Goal: Use online tool/utility: Utilize a website feature to perform a specific function

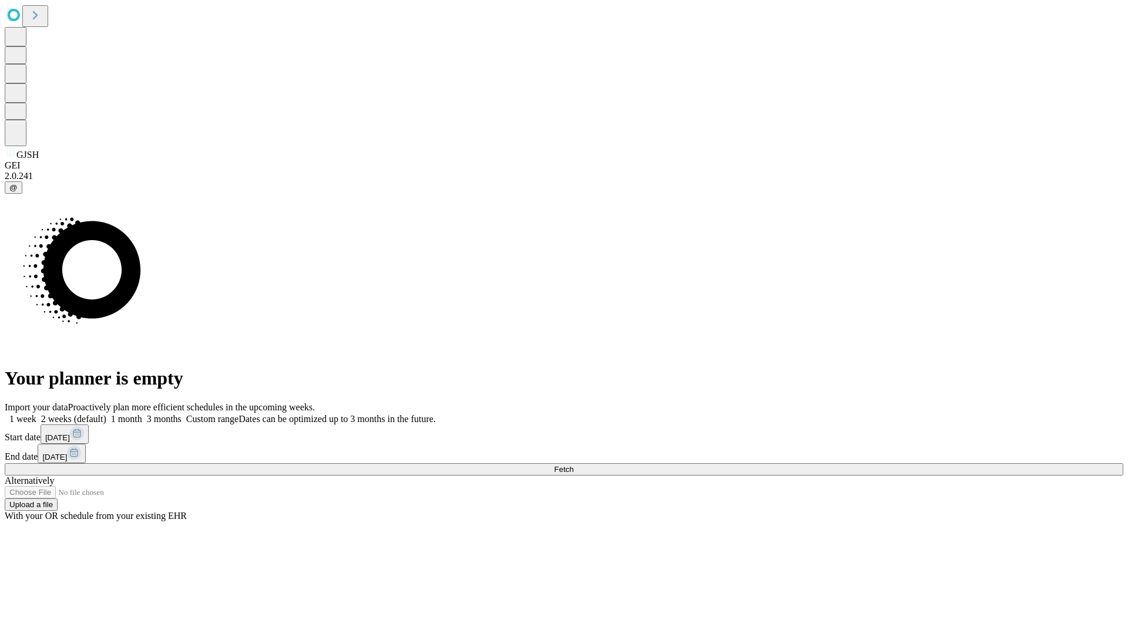
click at [36, 414] on label "1 week" at bounding box center [21, 419] width 32 height 10
click at [573, 465] on span "Fetch" at bounding box center [563, 469] width 19 height 9
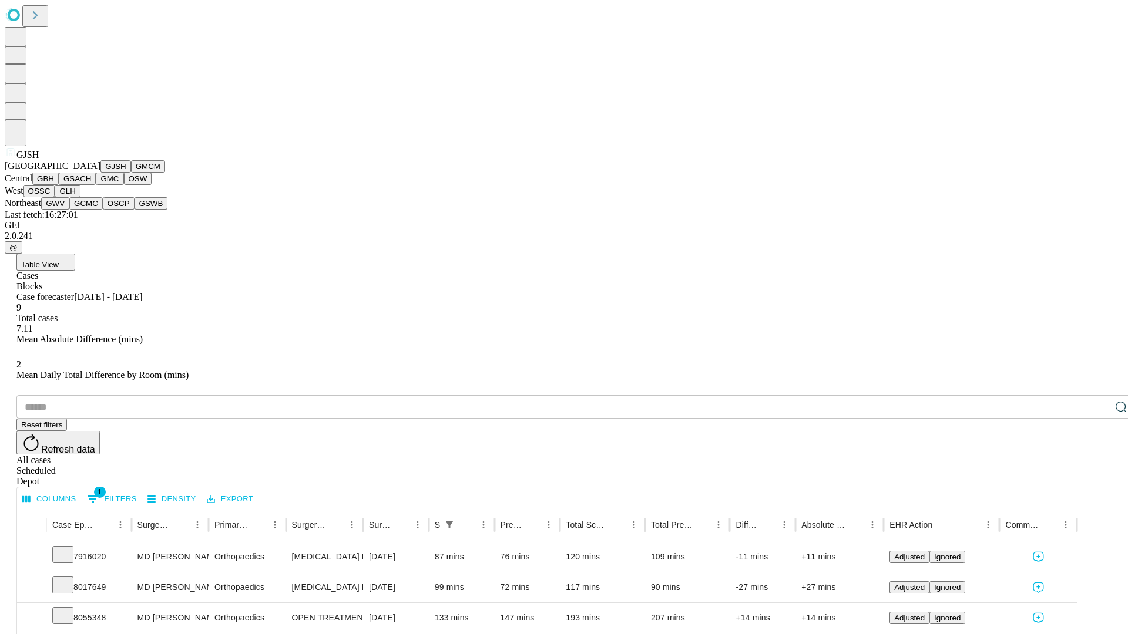
click at [131, 173] on button "GMCM" at bounding box center [148, 166] width 34 height 12
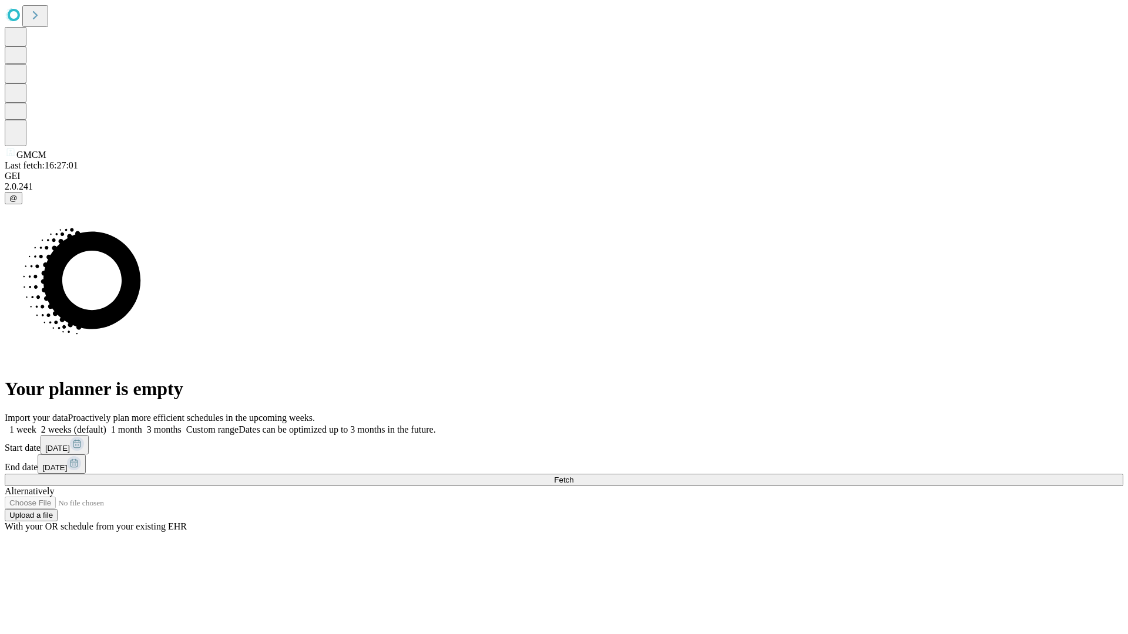
click at [36, 425] on label "1 week" at bounding box center [21, 430] width 32 height 10
click at [573, 476] on span "Fetch" at bounding box center [563, 480] width 19 height 9
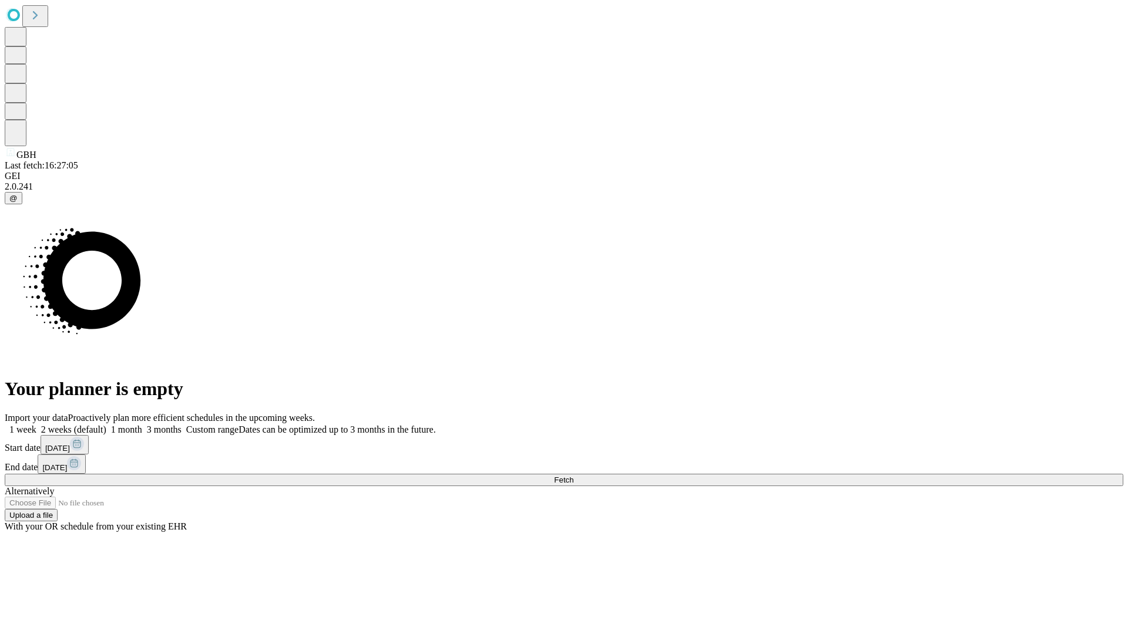
click at [573, 476] on span "Fetch" at bounding box center [563, 480] width 19 height 9
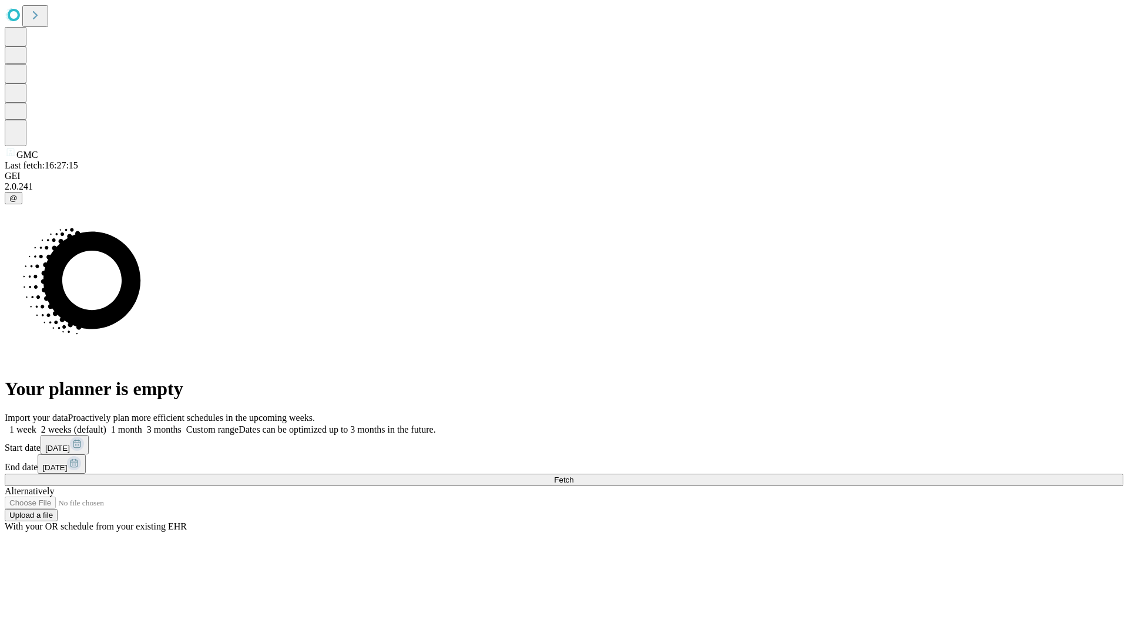
click at [36, 425] on label "1 week" at bounding box center [21, 430] width 32 height 10
click at [573, 476] on span "Fetch" at bounding box center [563, 480] width 19 height 9
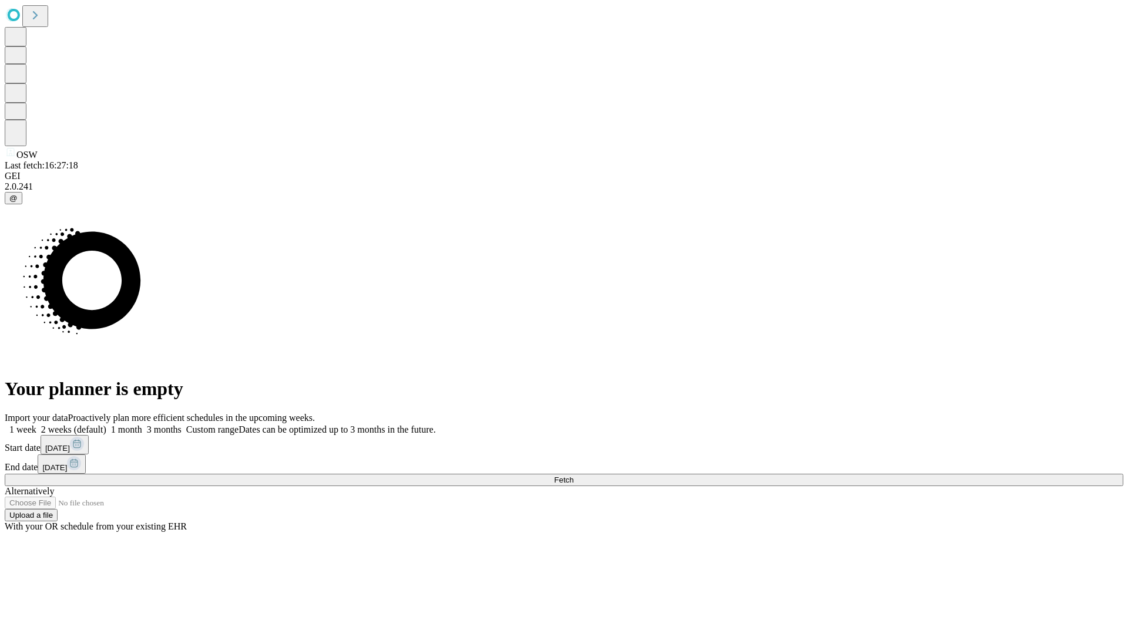
click at [573, 476] on span "Fetch" at bounding box center [563, 480] width 19 height 9
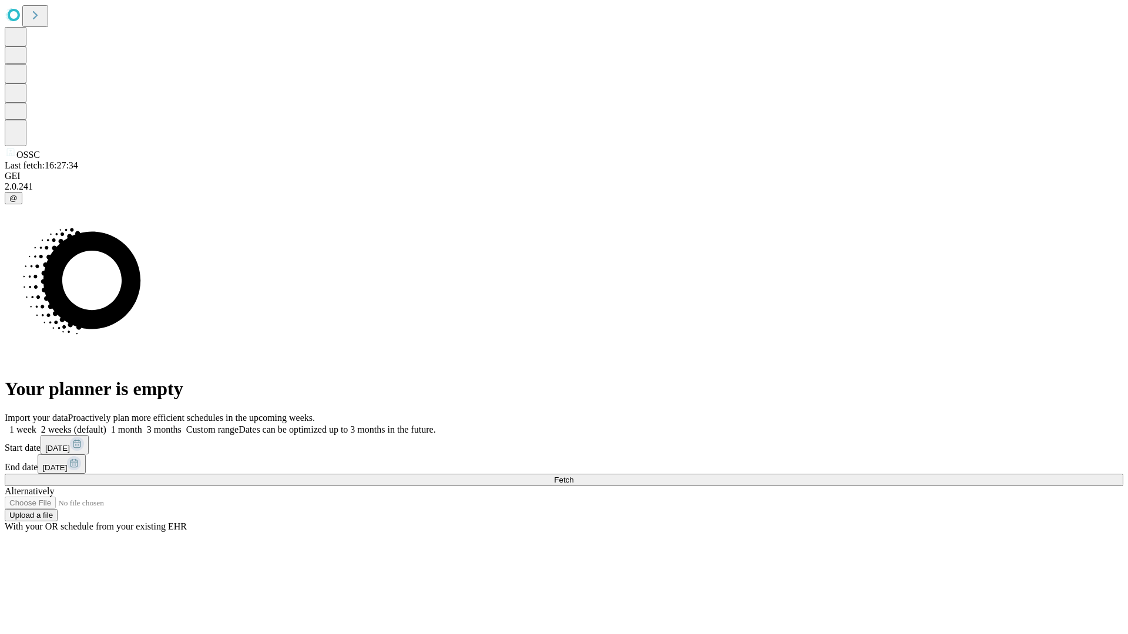
click at [36, 425] on label "1 week" at bounding box center [21, 430] width 32 height 10
click at [573, 476] on span "Fetch" at bounding box center [563, 480] width 19 height 9
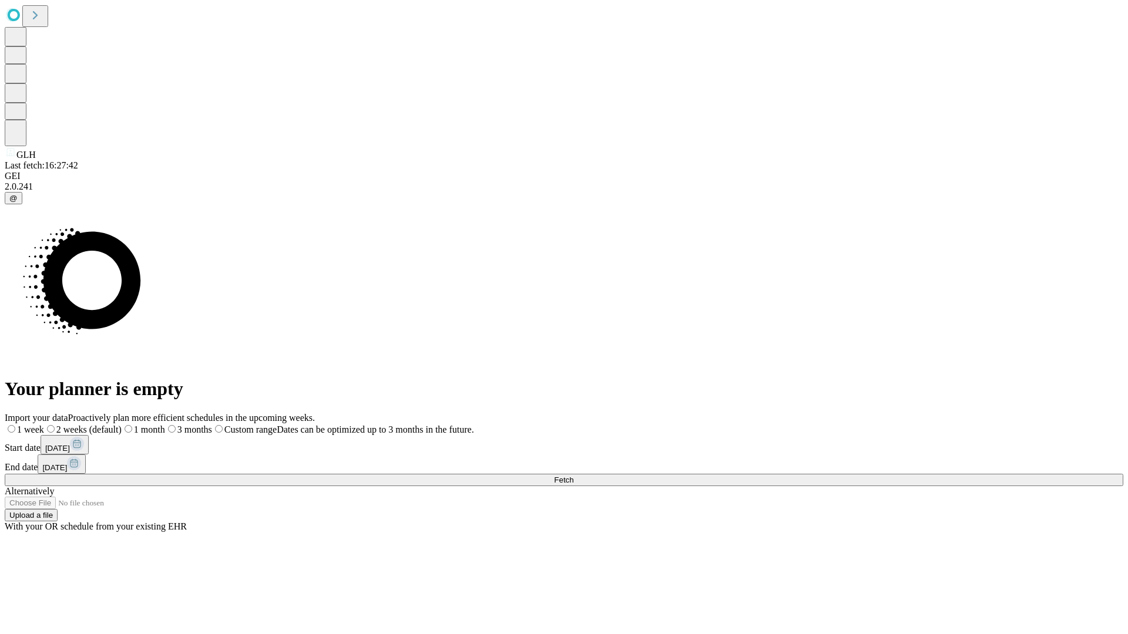
click at [44, 425] on label "1 week" at bounding box center [24, 430] width 39 height 10
click at [573, 476] on span "Fetch" at bounding box center [563, 480] width 19 height 9
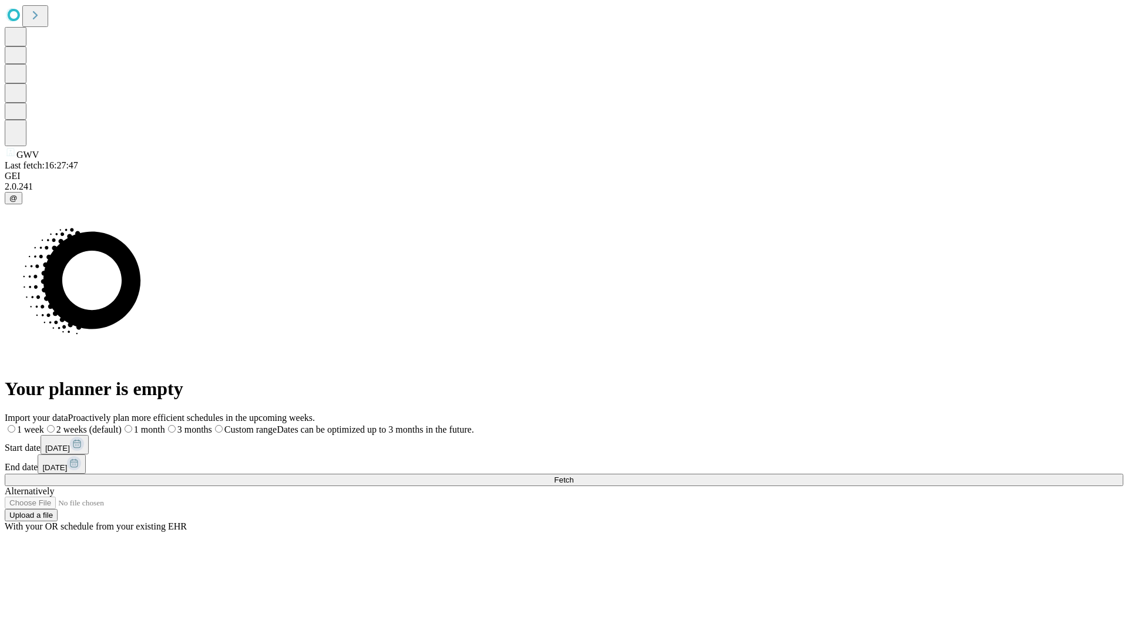
click at [44, 425] on label "1 week" at bounding box center [24, 430] width 39 height 10
click at [573, 476] on span "Fetch" at bounding box center [563, 480] width 19 height 9
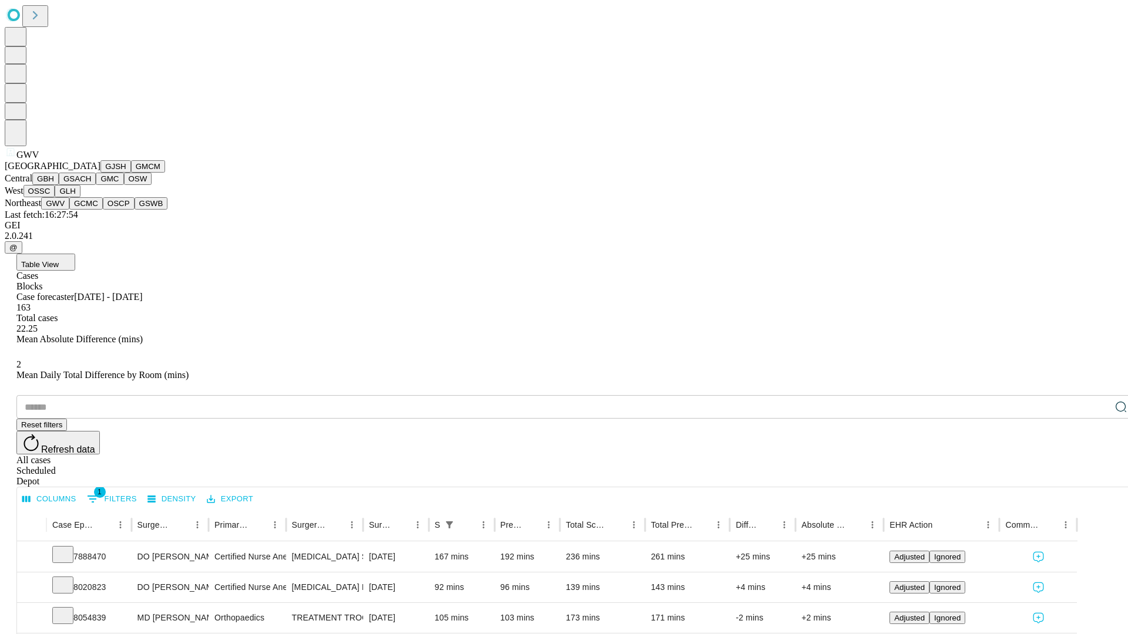
click at [91, 210] on button "GCMC" at bounding box center [85, 203] width 33 height 12
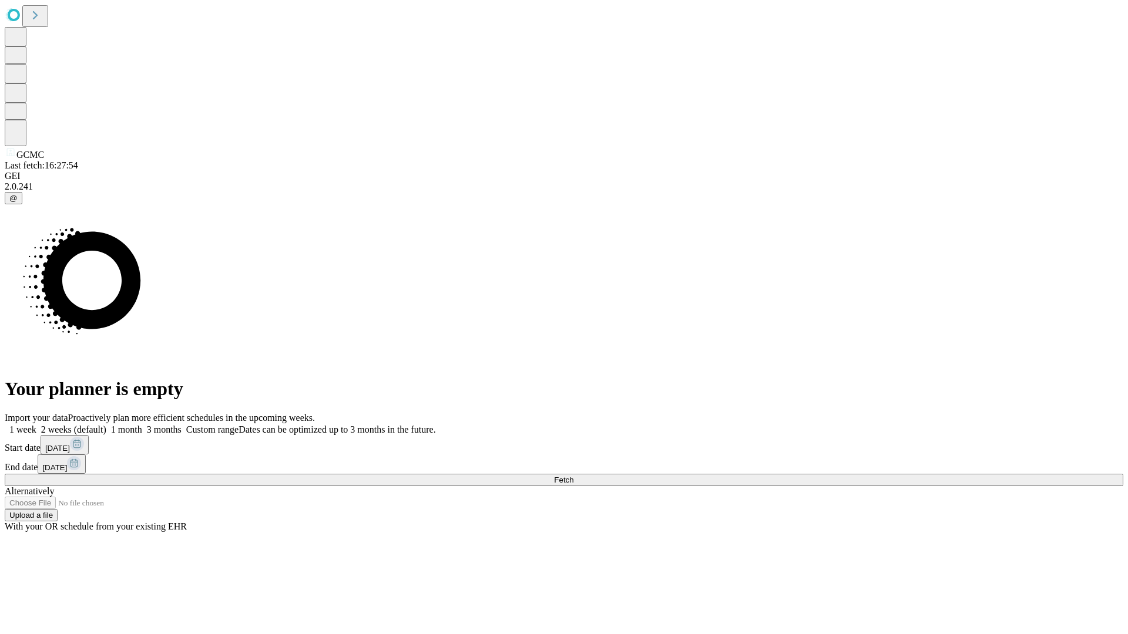
click at [573, 476] on span "Fetch" at bounding box center [563, 480] width 19 height 9
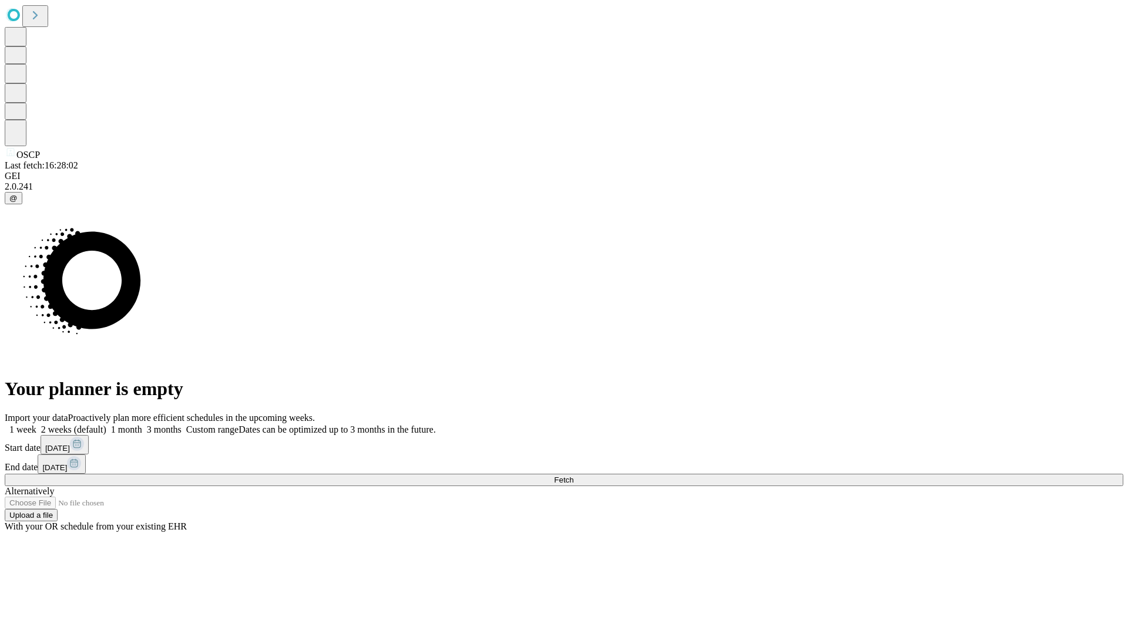
click at [36, 425] on label "1 week" at bounding box center [21, 430] width 32 height 10
click at [573, 476] on span "Fetch" at bounding box center [563, 480] width 19 height 9
